Goal: Task Accomplishment & Management: Manage account settings

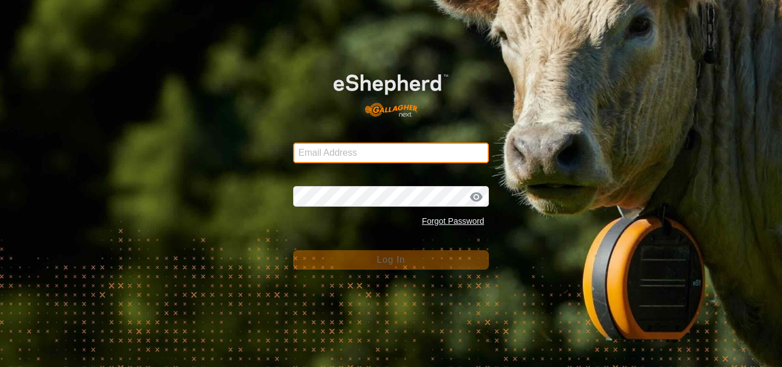
type input "[DOMAIN_NAME][EMAIL_ADDRESS][DOMAIN_NAME]"
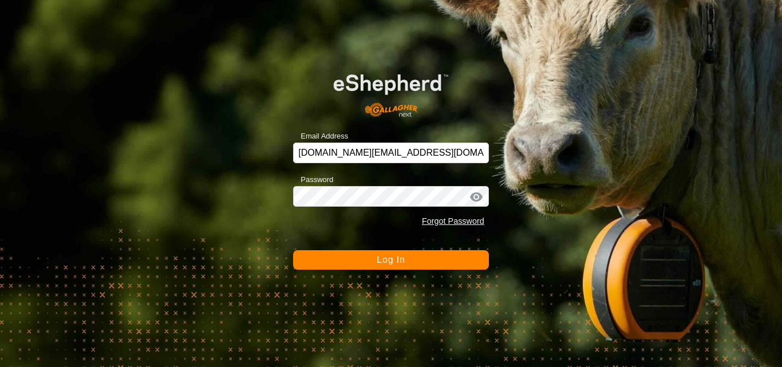
click at [353, 262] on button "Log In" at bounding box center [391, 259] width 196 height 19
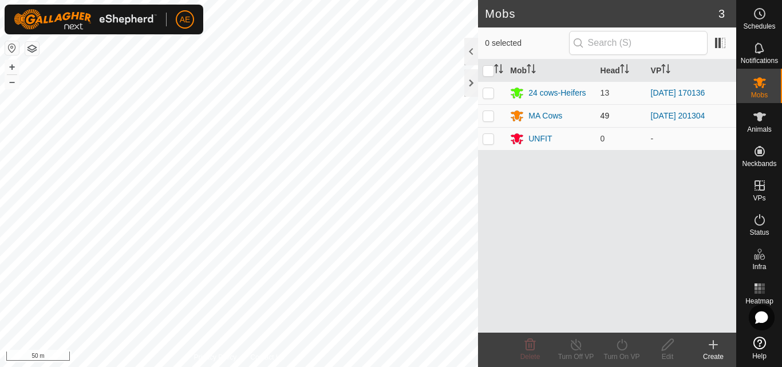
click at [490, 114] on p-checkbox at bounding box center [487, 115] width 11 height 9
checkbox input "true"
click at [573, 349] on icon at bounding box center [576, 344] width 10 height 11
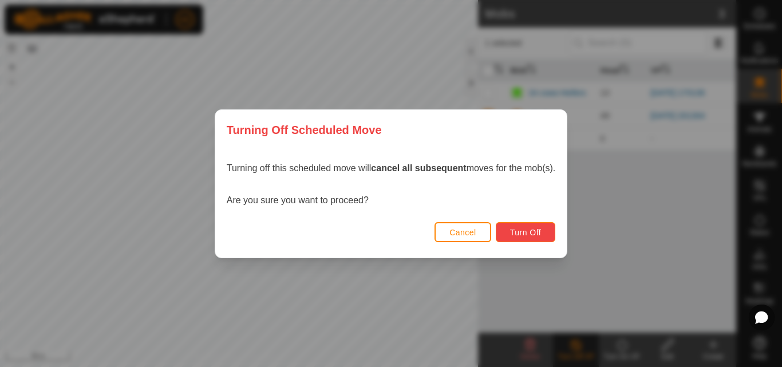
click at [548, 235] on button "Turn Off" at bounding box center [526, 232] width 60 height 20
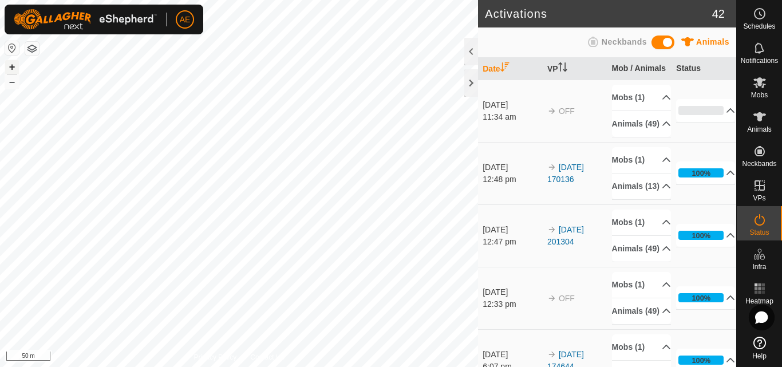
click at [11, 62] on button "+" at bounding box center [12, 67] width 14 height 14
click at [9, 82] on button "–" at bounding box center [12, 82] width 14 height 14
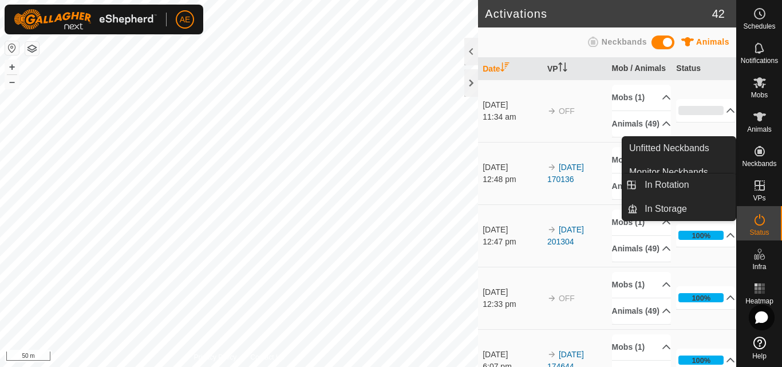
click at [765, 183] on icon at bounding box center [760, 186] width 14 height 14
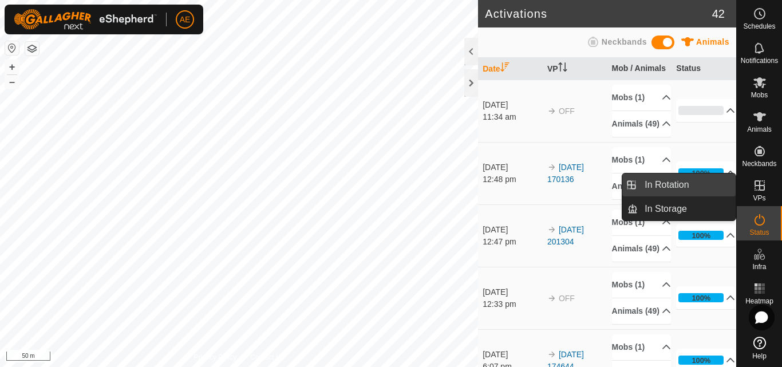
click at [692, 183] on link "In Rotation" at bounding box center [687, 184] width 98 height 23
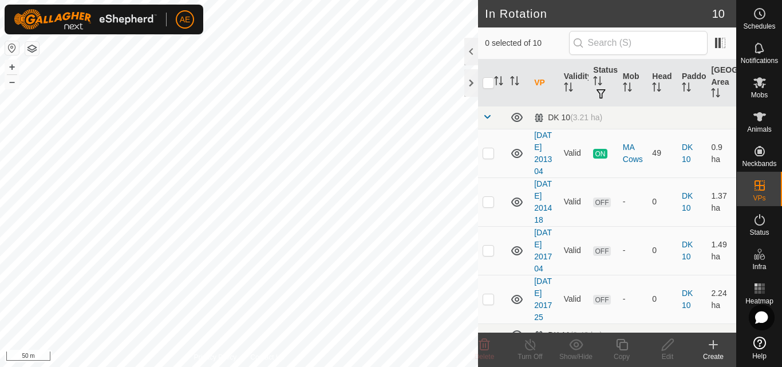
click at [718, 352] on div "Create" at bounding box center [713, 356] width 46 height 10
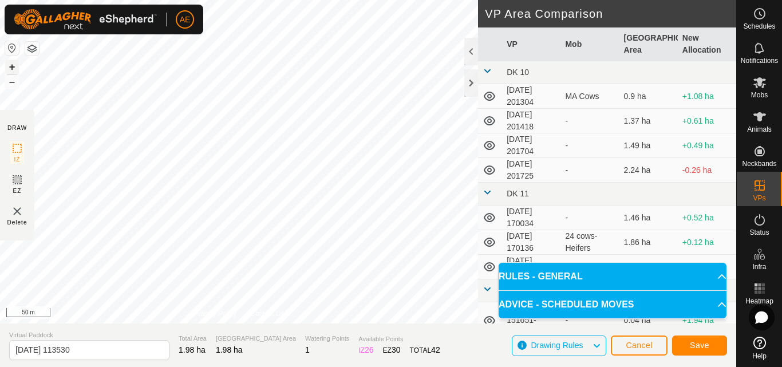
click at [11, 66] on button "+" at bounding box center [12, 67] width 14 height 14
click at [651, 348] on span "Cancel" at bounding box center [639, 345] width 27 height 9
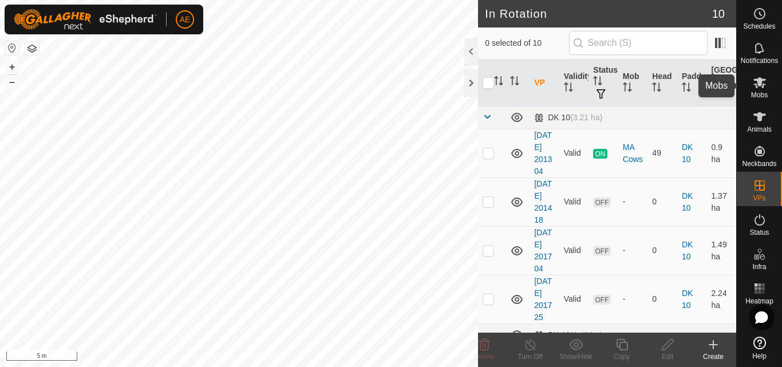
click at [755, 84] on icon at bounding box center [759, 82] width 13 height 11
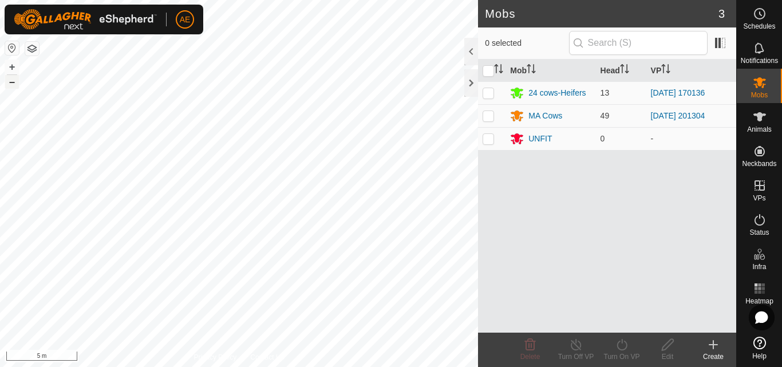
click at [11, 84] on button "–" at bounding box center [12, 82] width 14 height 14
click at [473, 84] on div at bounding box center [471, 82] width 14 height 27
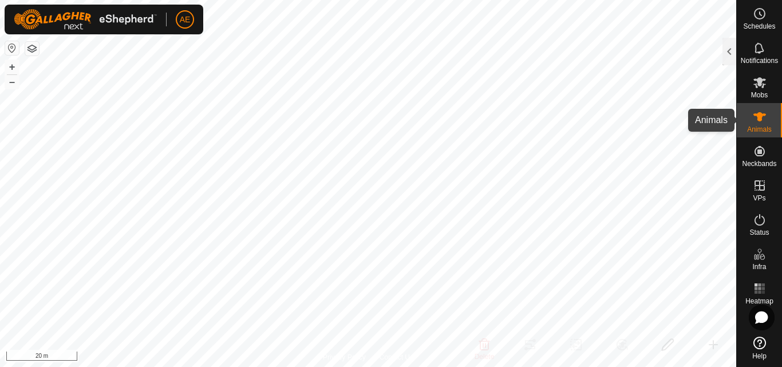
click at [763, 121] on icon at bounding box center [760, 117] width 14 height 14
click at [769, 120] on es-animals-svg-icon at bounding box center [759, 117] width 21 height 18
click at [735, 49] on div at bounding box center [729, 51] width 14 height 27
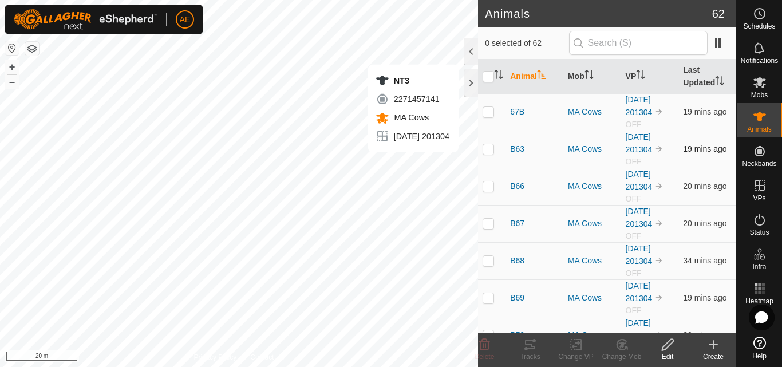
checkbox input "true"
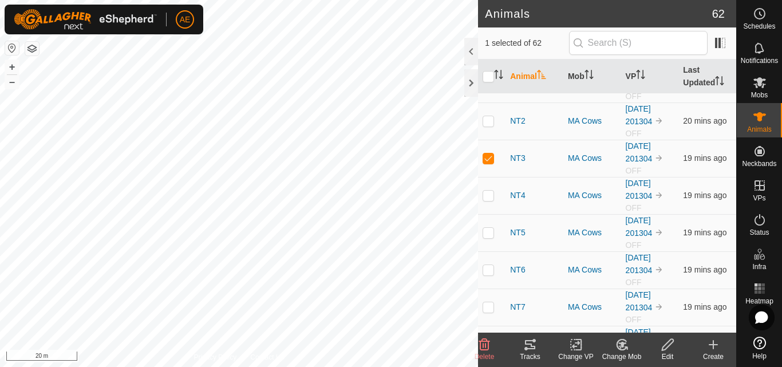
scroll to position [901, 0]
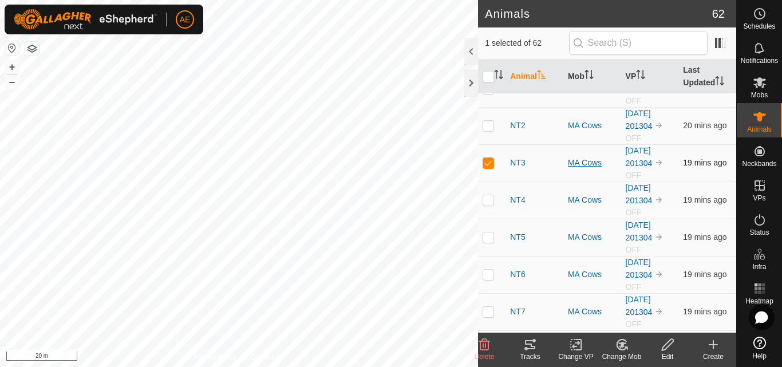
click at [576, 164] on div "MA Cows" at bounding box center [592, 163] width 49 height 12
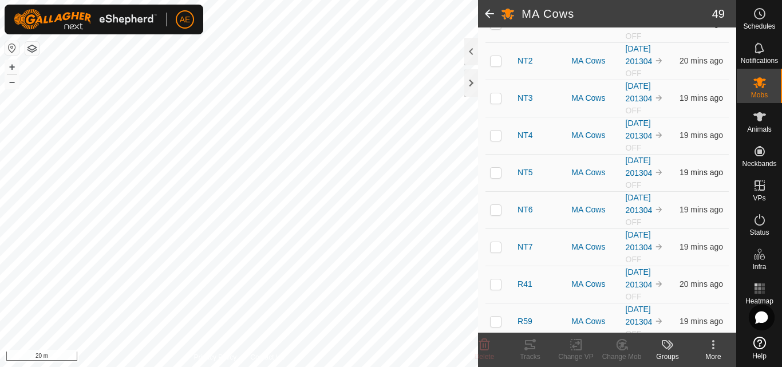
scroll to position [718, 0]
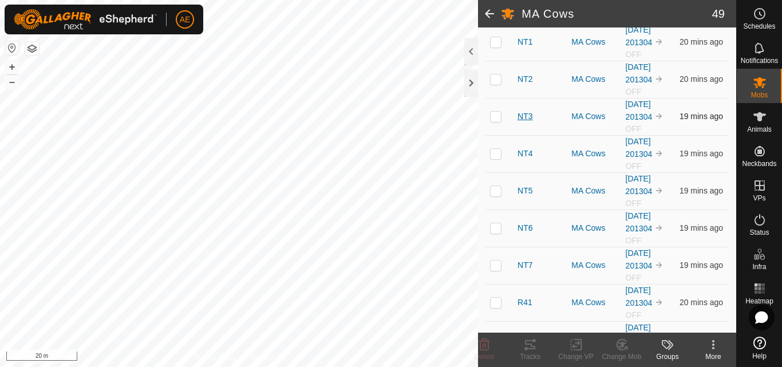
click at [527, 122] on span "NT3" at bounding box center [524, 116] width 15 height 12
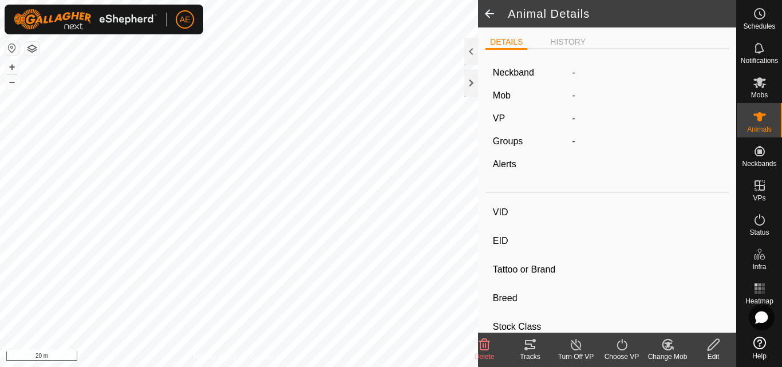
type input "NT3"
type input "942000040726608"
type input "-"
type input "Hereford"
type input "-"
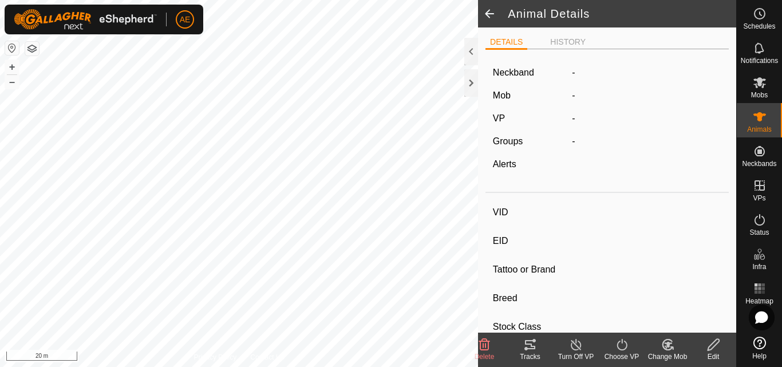
type input "Pregnant"
type input "0 kg"
type input "-"
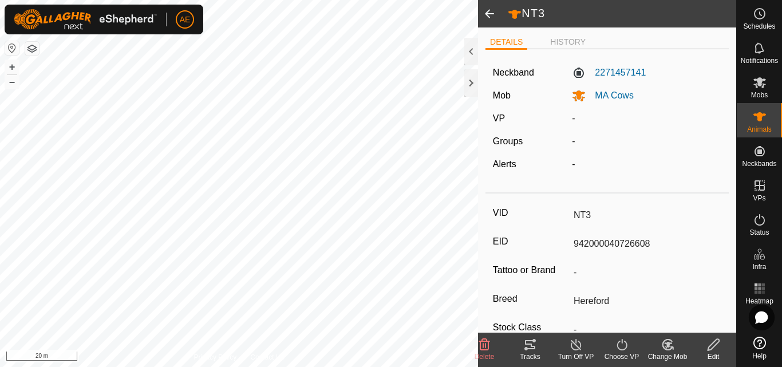
click at [625, 167] on div "-" at bounding box center [646, 164] width 159 height 14
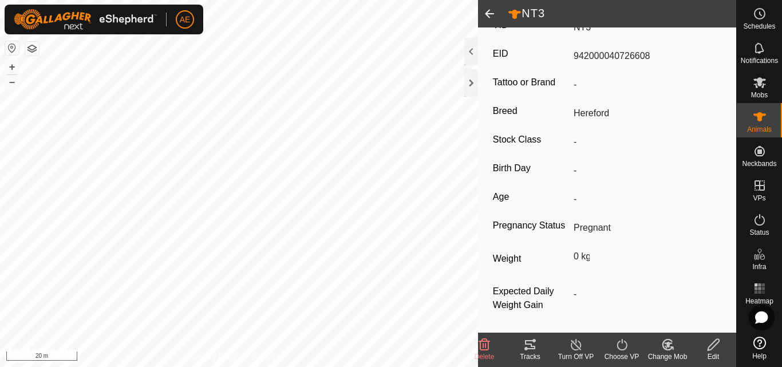
scroll to position [188, 0]
click at [489, 21] on span at bounding box center [489, 13] width 23 height 27
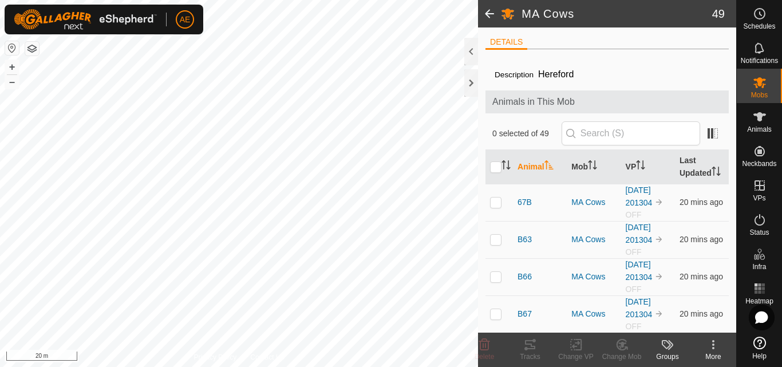
click at [489, 21] on span at bounding box center [489, 13] width 23 height 27
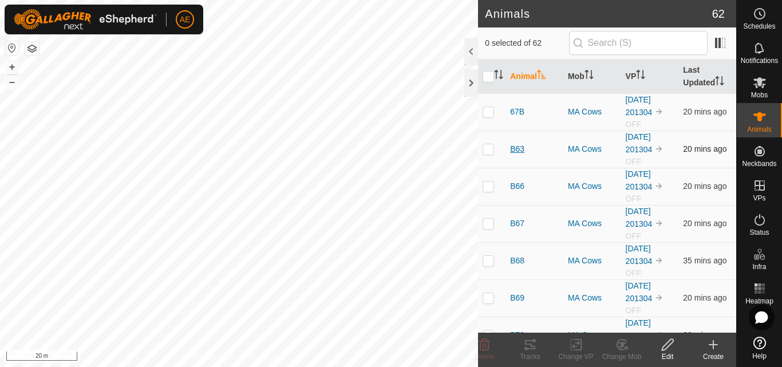
click at [517, 148] on span "B63" at bounding box center [517, 149] width 14 height 12
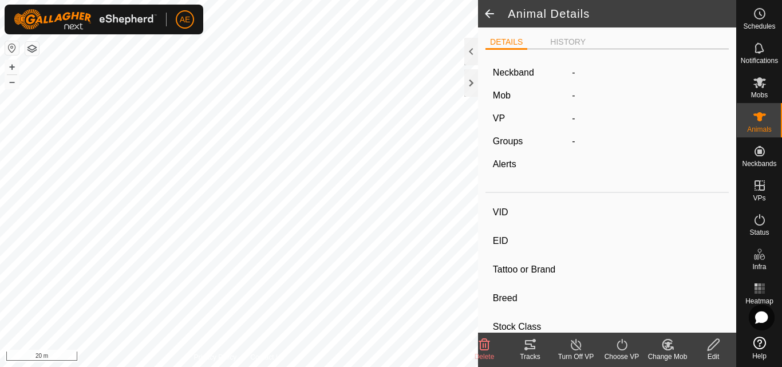
type input "B63"
type input "942000036166166"
type input "-"
type input "Hereford"
type input "-"
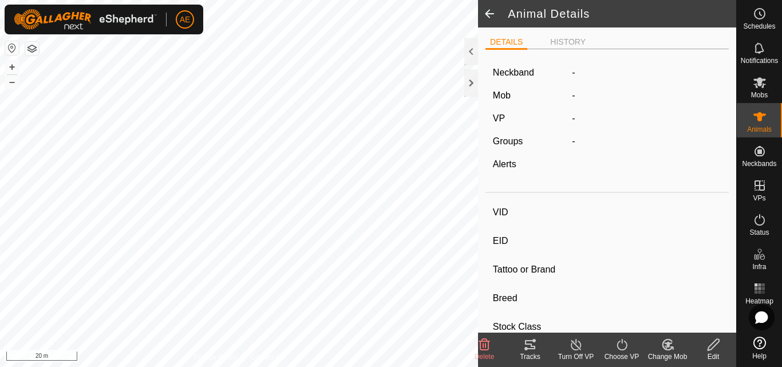
type input "Pregnant"
type input "0 kg"
type input "-"
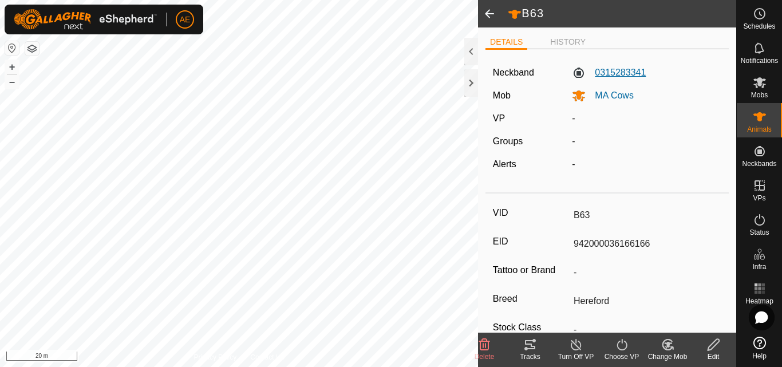
click at [576, 72] on label "0315283341" at bounding box center [609, 73] width 74 height 14
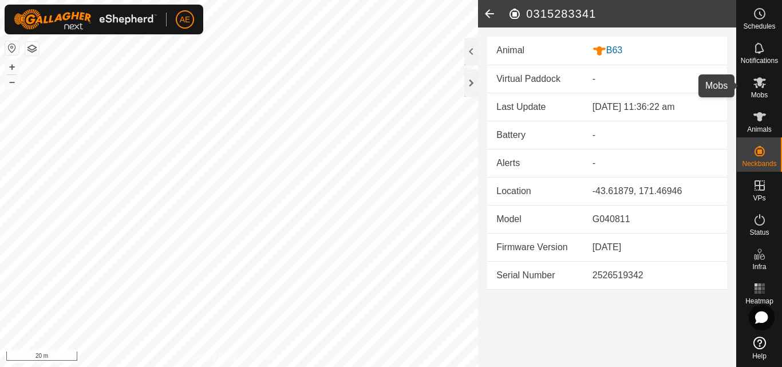
click at [759, 85] on icon at bounding box center [759, 82] width 13 height 11
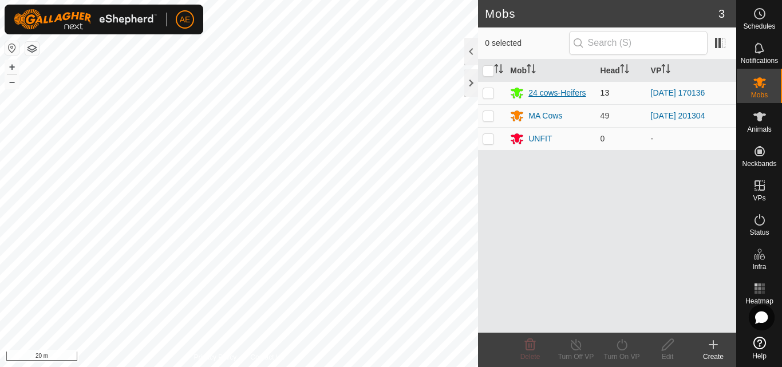
click at [542, 93] on div "24 cows-Heifers" at bounding box center [556, 93] width 57 height 12
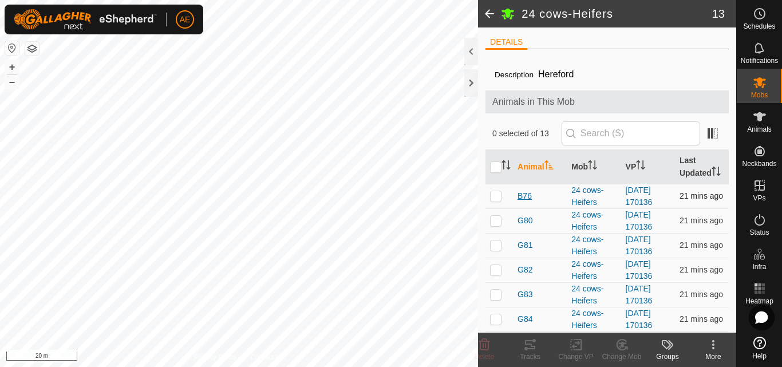
click at [521, 202] on span "B76" at bounding box center [524, 196] width 14 height 12
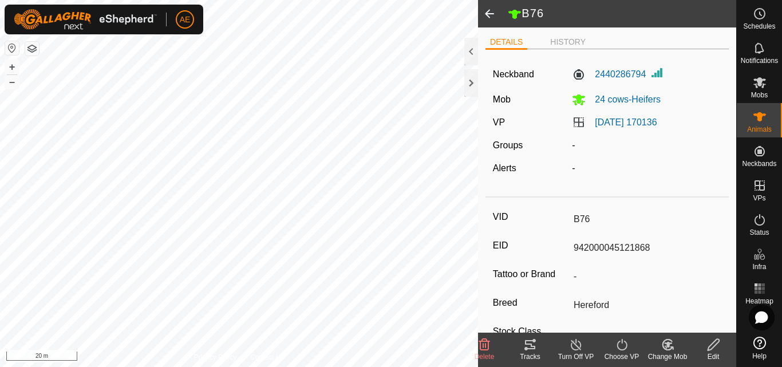
click at [493, 11] on span at bounding box center [489, 13] width 23 height 27
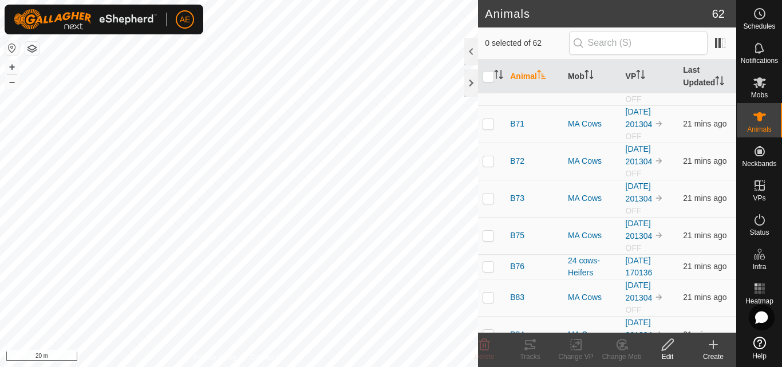
scroll to position [250, 0]
click at [488, 239] on td at bounding box center [491, 234] width 27 height 37
checkbox input "true"
click at [513, 234] on span "B75" at bounding box center [517, 234] width 14 height 12
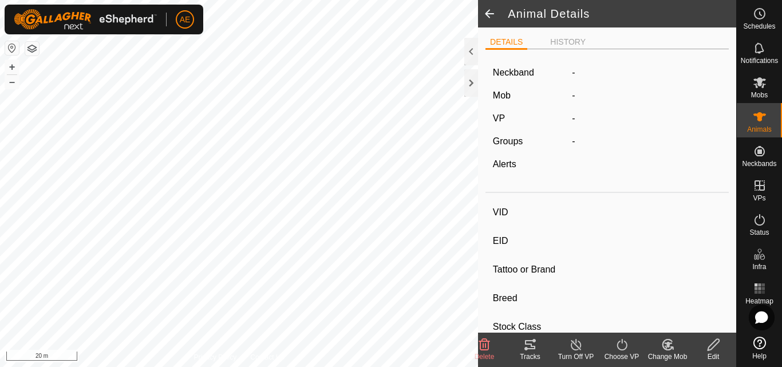
type input "B75"
type input "942000045121438"
type input "-"
type input "Hereford"
type input "-"
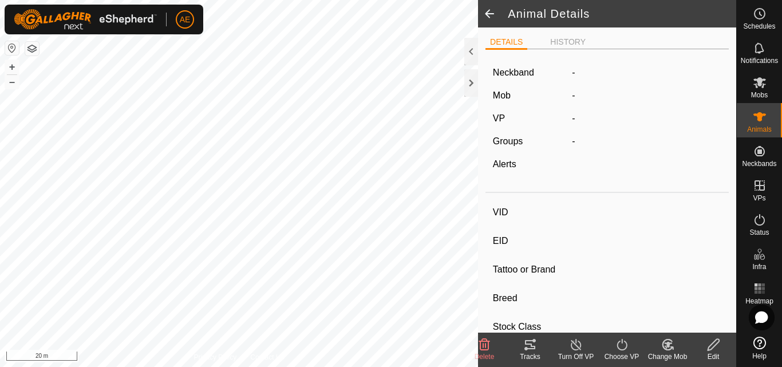
type input "Pregnant"
type input "0 kg"
type input "-"
